Goal: Find specific page/section: Find specific page/section

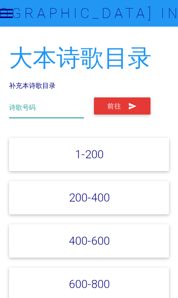
click at [15, 101] on input "text" at bounding box center [46, 107] width 75 height 20
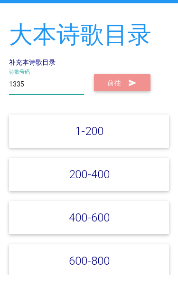
type input "1335"
click at [119, 97] on button "前往" at bounding box center [122, 105] width 57 height 17
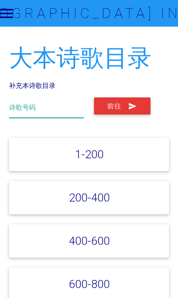
click at [41, 102] on input "text" at bounding box center [46, 107] width 75 height 20
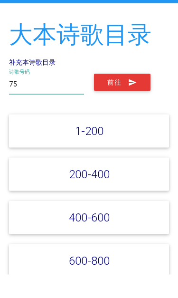
type input "75"
click at [125, 97] on button "前往" at bounding box center [122, 105] width 57 height 17
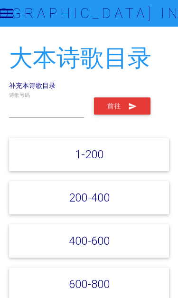
scroll to position [24, 0]
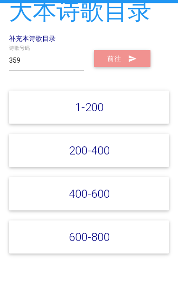
type input "359"
click at [121, 78] on button "前往" at bounding box center [122, 82] width 57 height 17
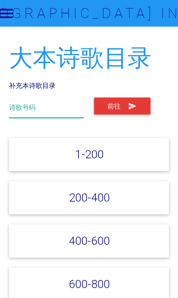
click at [36, 103] on input "text" at bounding box center [46, 107] width 75 height 20
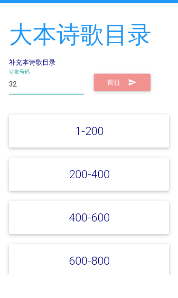
type input "32"
click at [120, 97] on button "前往" at bounding box center [122, 105] width 57 height 17
